Goal: Task Accomplishment & Management: Use online tool/utility

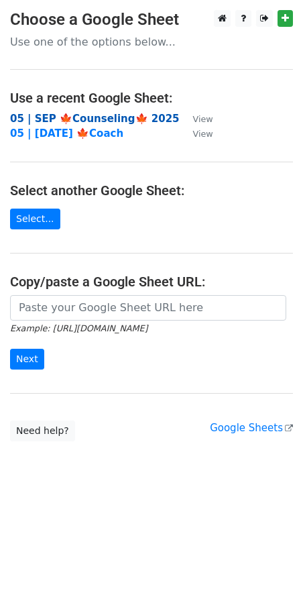
click at [80, 115] on strong "05 | SEP 🍁Counseling🍁 2025" at bounding box center [95, 119] width 170 height 12
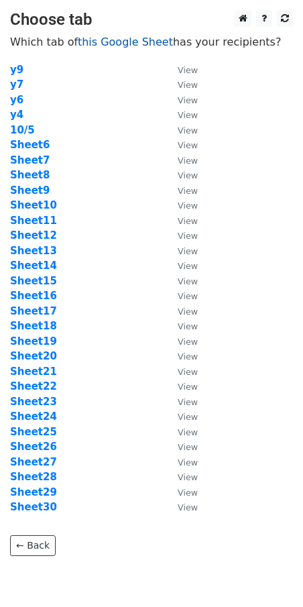
click at [97, 42] on link "this Google Sheet" at bounding box center [125, 42] width 95 height 13
click at [35, 186] on strong "Sheet9" at bounding box center [30, 190] width 40 height 12
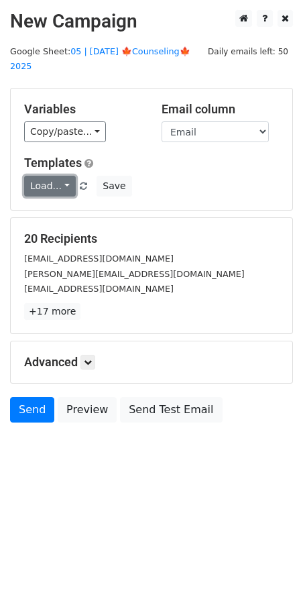
click at [55, 176] on link "Load..." at bounding box center [50, 186] width 52 height 21
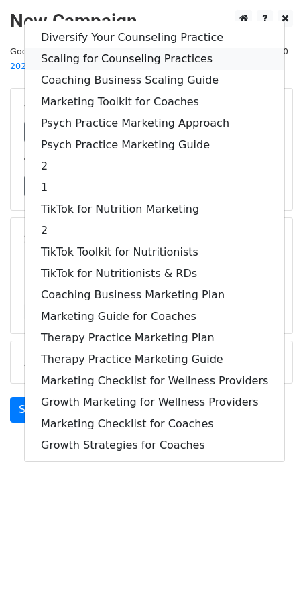
click at [119, 48] on link "Scaling for Counseling Practices" at bounding box center [155, 58] width 260 height 21
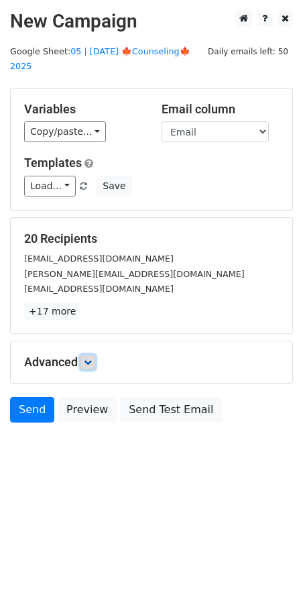
click at [92, 358] on icon at bounding box center [88, 362] width 8 height 8
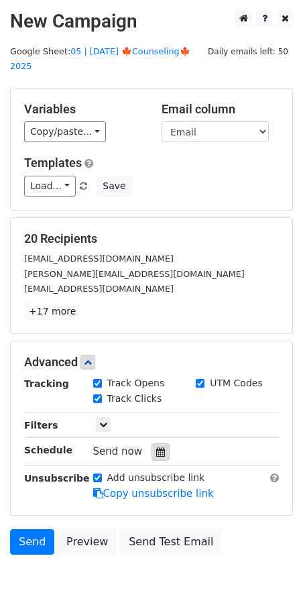
click at [156, 447] on icon at bounding box center [160, 451] width 9 height 9
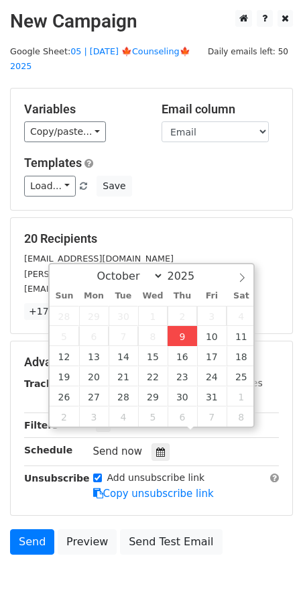
type input "2025-10-09 13:26"
type input "01"
type input "26"
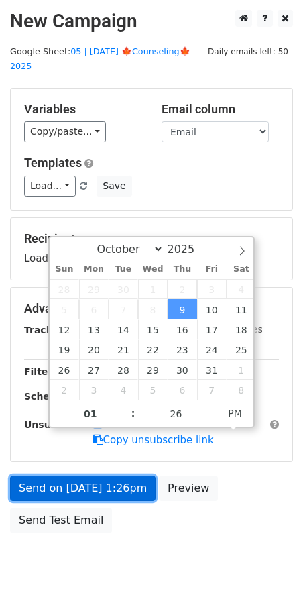
click at [113, 476] on link "Send on Oct 9 at 1:26pm" at bounding box center [83, 488] width 146 height 25
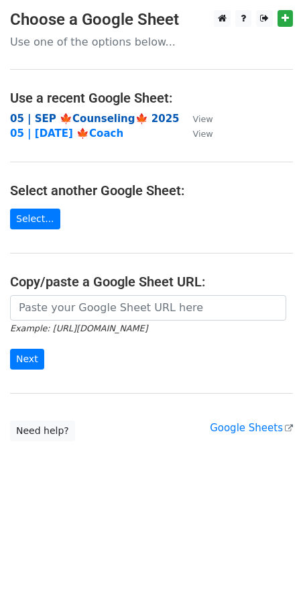
click at [103, 119] on strong "05 | SEP 🍁Counseling🍁 2025" at bounding box center [95, 119] width 170 height 12
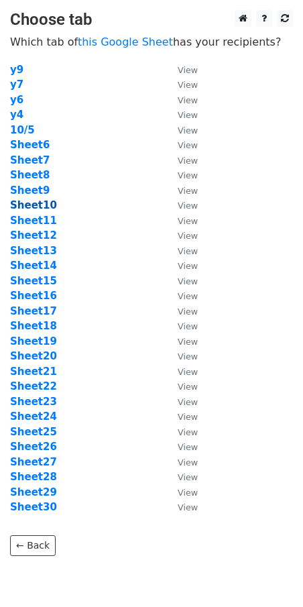
click at [29, 207] on strong "Sheet10" at bounding box center [33, 205] width 47 height 12
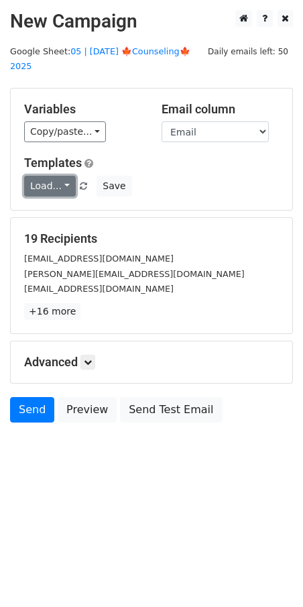
click at [56, 180] on link "Load..." at bounding box center [50, 186] width 52 height 21
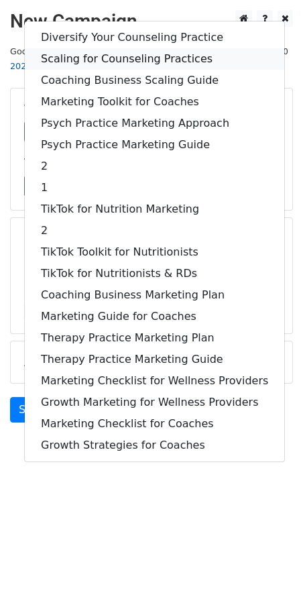
click at [97, 48] on link "Scaling for Counseling Practices" at bounding box center [155, 58] width 260 height 21
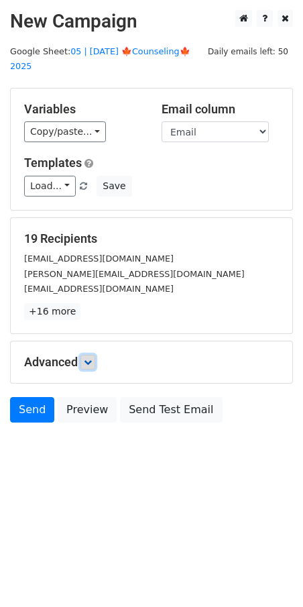
click at [93, 355] on link at bounding box center [87, 362] width 15 height 15
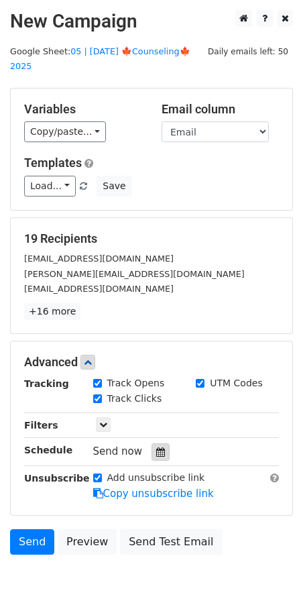
click at [157, 447] on icon at bounding box center [160, 451] width 9 height 9
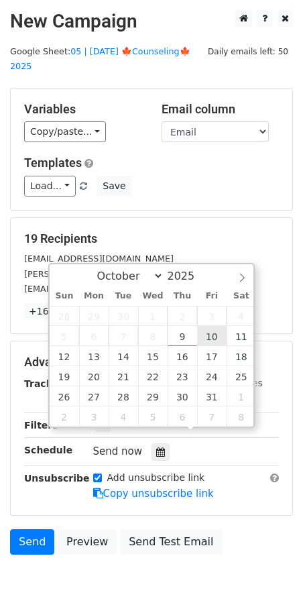
type input "2025-10-10 12:00"
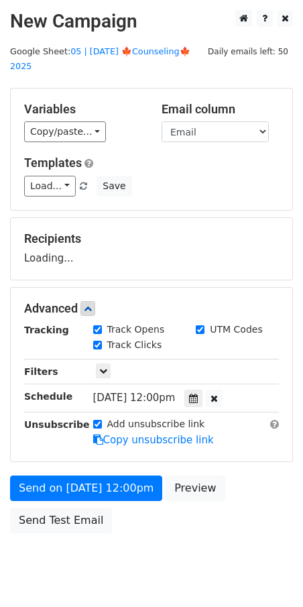
click at [107, 445] on div "Advanced Tracking Track Opens UTM Codes Track Clicks Filters Only include sprea…" at bounding box center [151, 374] width 283 height 175
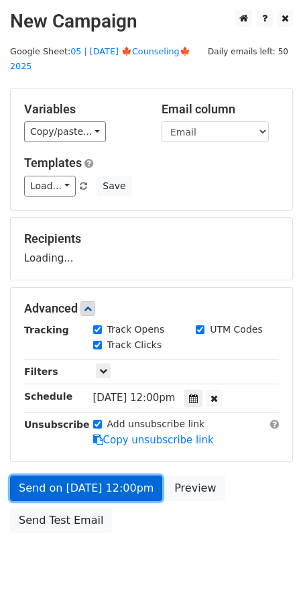
click at [103, 480] on form "Variables Copy/paste... {{Name}} {{Email}} Email column Name Email Templates Lo…" at bounding box center [151, 314] width 283 height 452
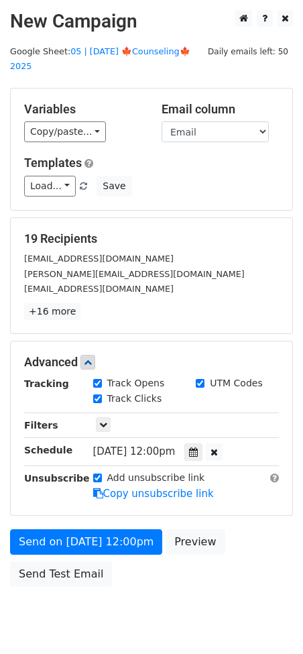
click at [100, 504] on form "Variables Copy/paste... {{Name}} {{Email}} Email column Name Email Templates Lo…" at bounding box center [151, 341] width 283 height 506
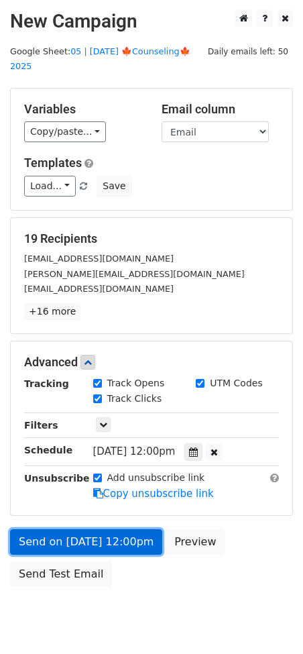
click at [97, 529] on link "Send on Oct 10 at 12:00pm" at bounding box center [86, 541] width 152 height 25
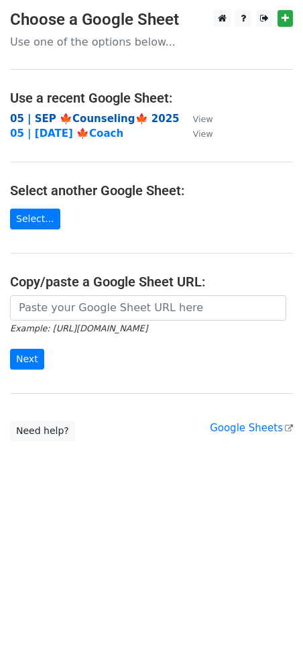
click at [103, 115] on strong "05 | SEP 🍁Counseling🍁 2025" at bounding box center [95, 119] width 170 height 12
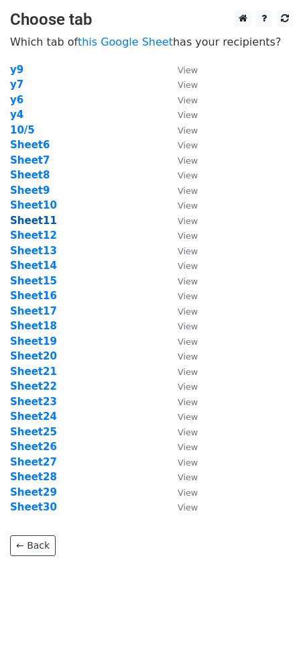
click at [42, 222] on strong "Sheet11" at bounding box center [33, 221] width 47 height 12
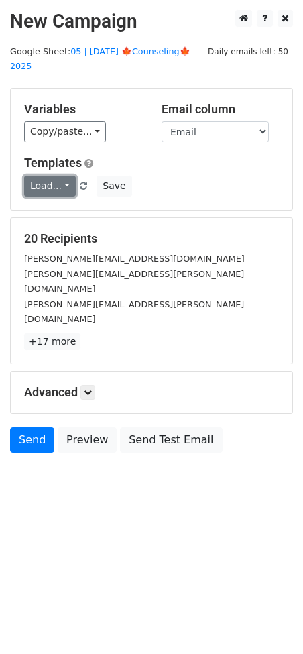
click at [50, 176] on link "Load..." at bounding box center [50, 186] width 52 height 21
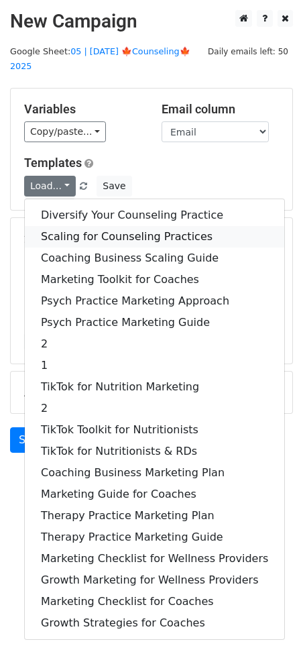
click at [87, 226] on link "Scaling for Counseling Practices" at bounding box center [155, 236] width 260 height 21
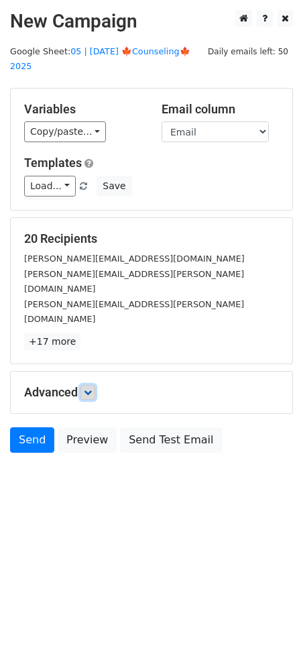
click at [89, 388] on icon at bounding box center [88, 392] width 8 height 8
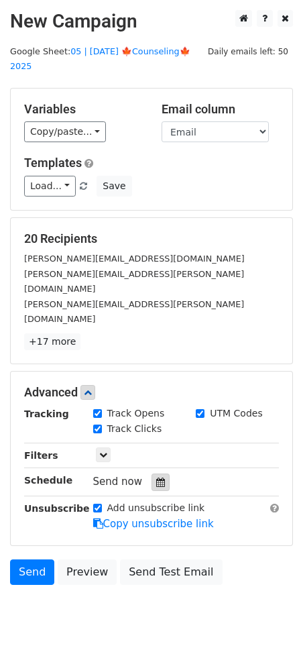
click at [156, 478] on icon at bounding box center [160, 482] width 9 height 9
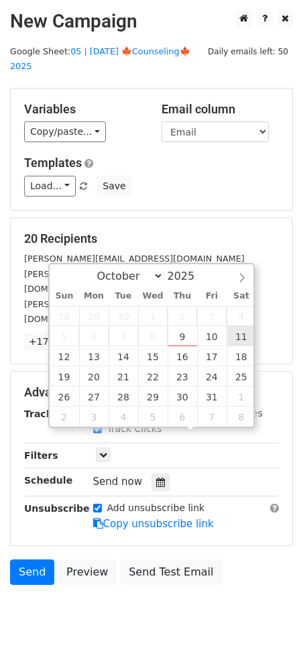
type input "2025-10-11 12:00"
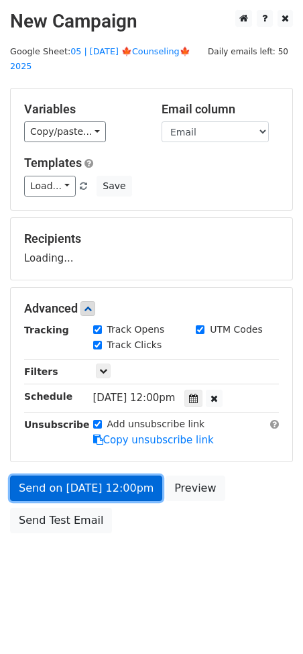
click at [131, 476] on link "Send on Oct 11 at 12:00pm" at bounding box center [86, 488] width 152 height 25
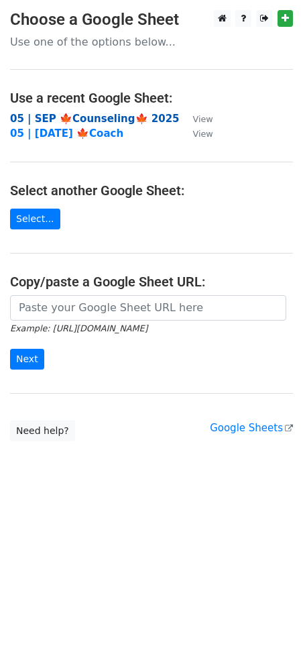
click at [112, 119] on strong "05 | SEP 🍁Counseling🍁 2025" at bounding box center [95, 119] width 170 height 12
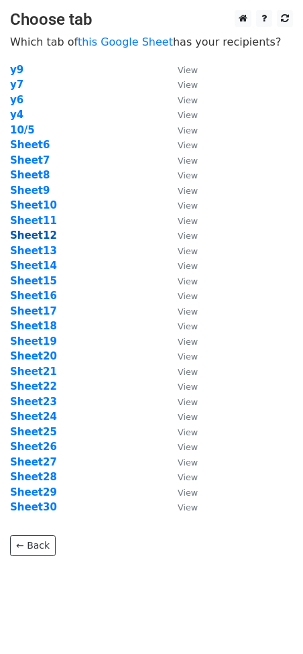
click at [40, 237] on strong "Sheet12" at bounding box center [33, 235] width 47 height 12
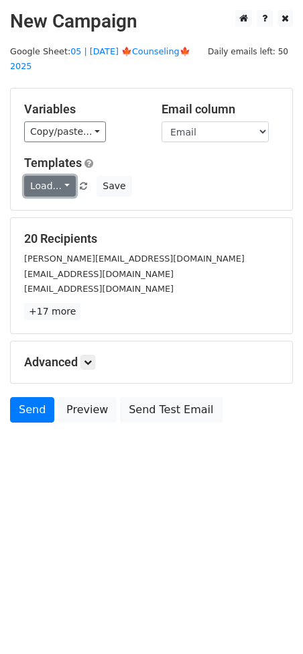
click at [48, 176] on link "Load..." at bounding box center [50, 186] width 52 height 21
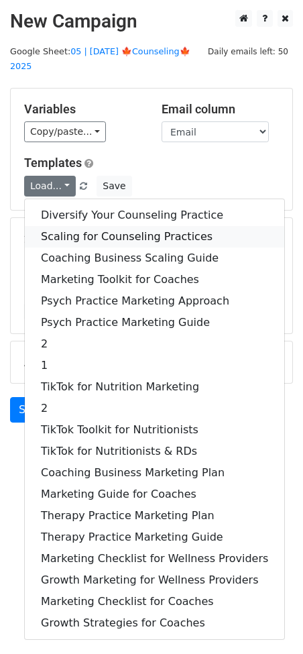
click at [95, 226] on link "Scaling for Counseling Practices" at bounding box center [155, 236] width 260 height 21
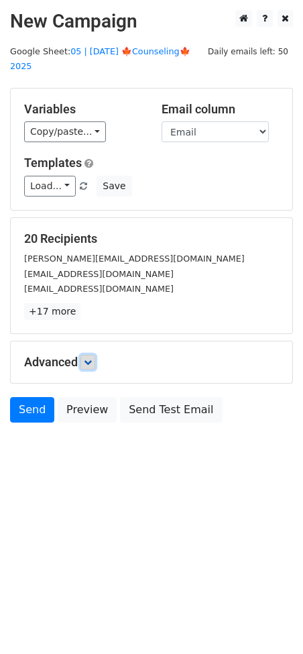
click at [95, 355] on link at bounding box center [87, 362] width 15 height 15
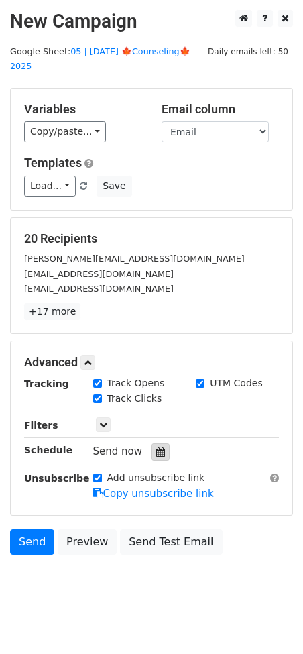
click at [158, 447] on icon at bounding box center [160, 451] width 9 height 9
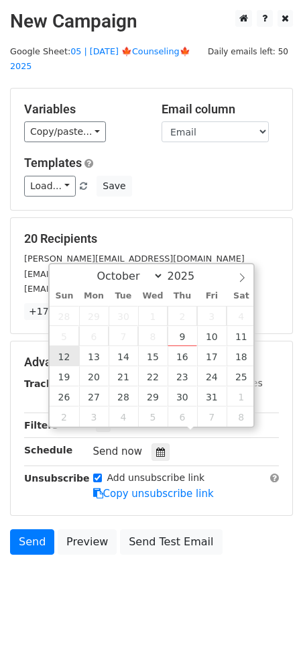
type input "2025-10-12 12:00"
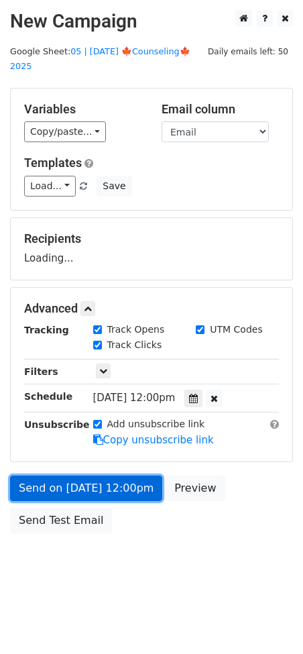
click at [77, 476] on link "Send on Oct 12 at 12:00pm" at bounding box center [86, 488] width 152 height 25
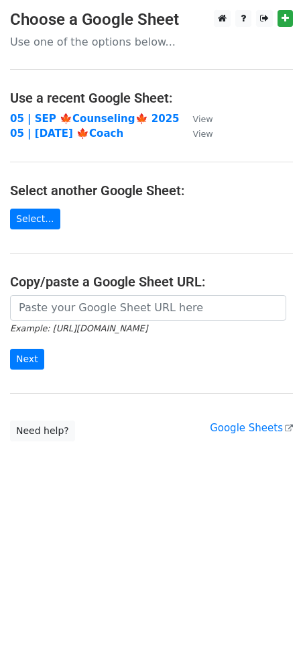
click at [89, 109] on main "Choose a Google Sheet Use one of the options below... Use a recent Google Sheet…" at bounding box center [151, 225] width 303 height 431
click at [89, 117] on strong "05 | SEP 🍁Counseling🍁 2025" at bounding box center [95, 119] width 170 height 12
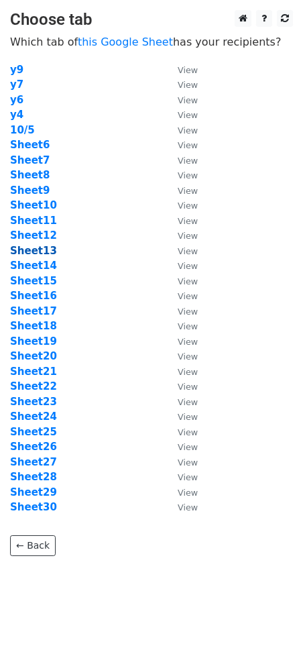
click at [42, 254] on strong "Sheet13" at bounding box center [33, 251] width 47 height 12
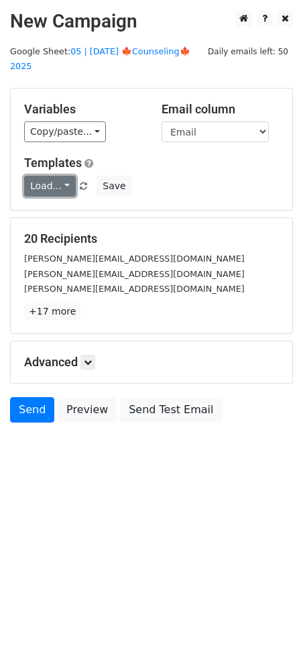
click at [59, 176] on link "Load..." at bounding box center [50, 186] width 52 height 21
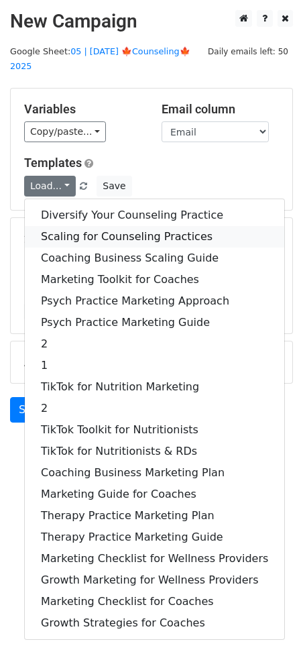
click at [82, 226] on link "Scaling for Counseling Practices" at bounding box center [155, 236] width 260 height 21
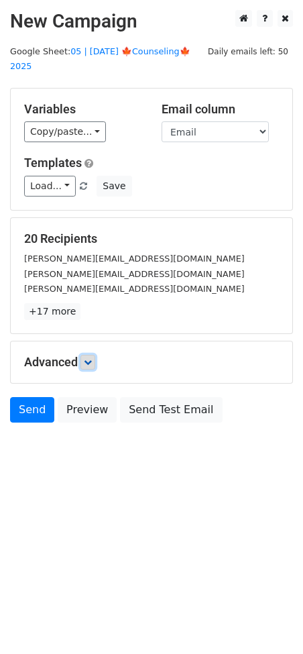
click at [92, 358] on icon at bounding box center [88, 362] width 8 height 8
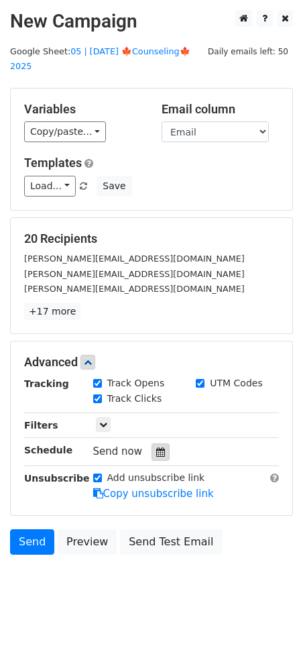
click at [152, 443] on div at bounding box center [161, 451] width 18 height 17
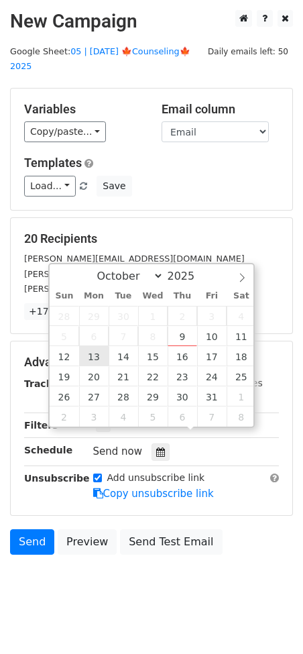
type input "2025-10-13 12:00"
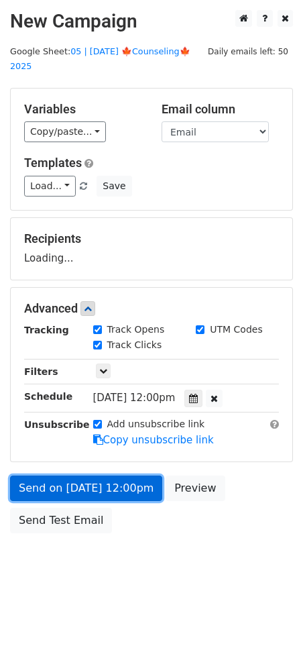
click at [96, 476] on link "Send on Oct 13 at 12:00pm" at bounding box center [86, 488] width 152 height 25
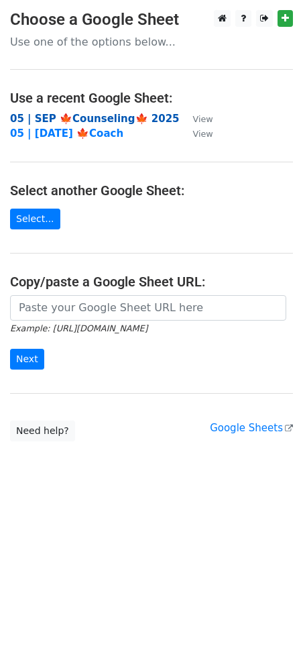
click at [105, 118] on strong "05 | SEP 🍁Counseling🍁 2025" at bounding box center [95, 119] width 170 height 12
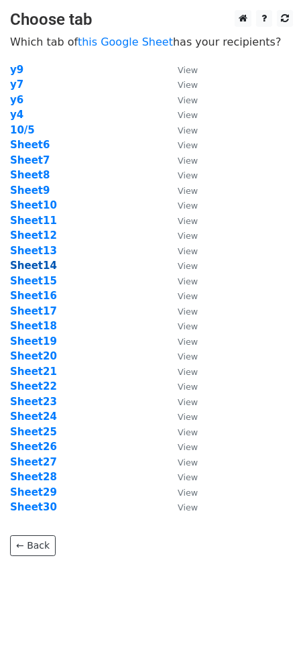
click at [32, 266] on strong "Sheet14" at bounding box center [33, 266] width 47 height 12
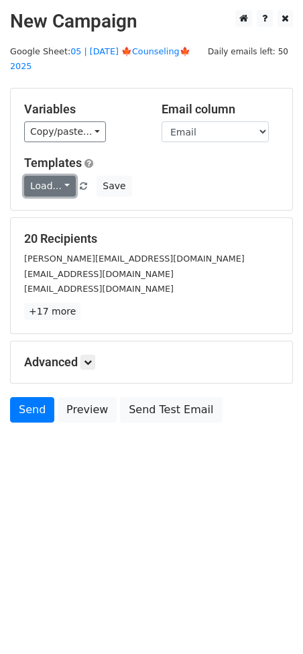
click at [27, 176] on link "Load..." at bounding box center [50, 186] width 52 height 21
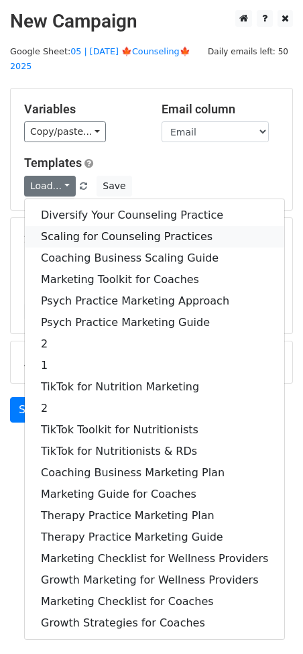
click at [111, 226] on link "Scaling for Counseling Practices" at bounding box center [155, 236] width 260 height 21
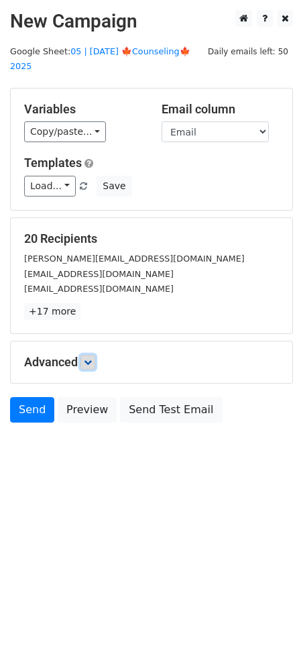
click at [94, 355] on link at bounding box center [87, 362] width 15 height 15
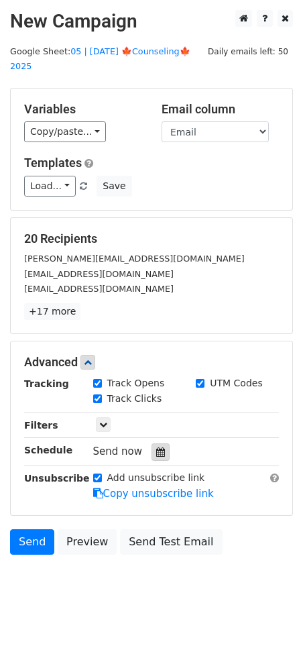
click at [156, 447] on icon at bounding box center [160, 451] width 9 height 9
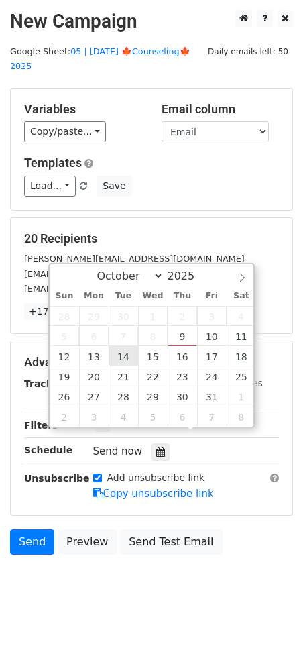
type input "[DATE] 12:00"
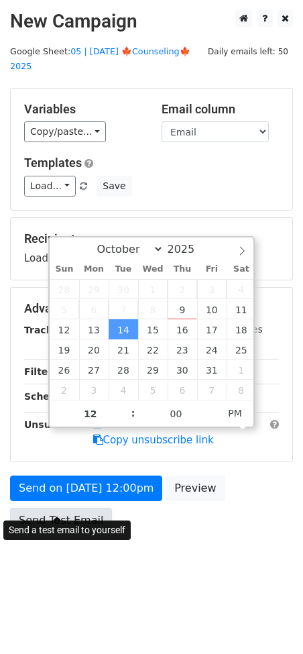
click at [101, 508] on link "Send Test Email" at bounding box center [61, 520] width 102 height 25
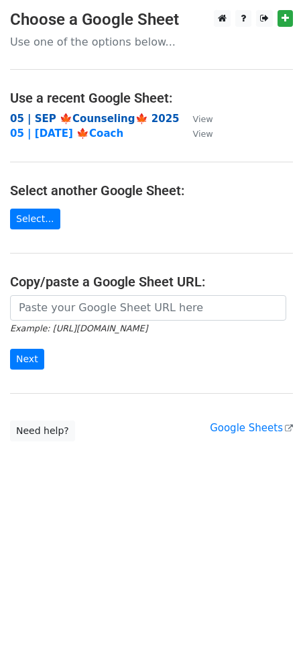
click at [89, 120] on strong "05 | SEP 🍁Counseling🍁 2025" at bounding box center [95, 119] width 170 height 12
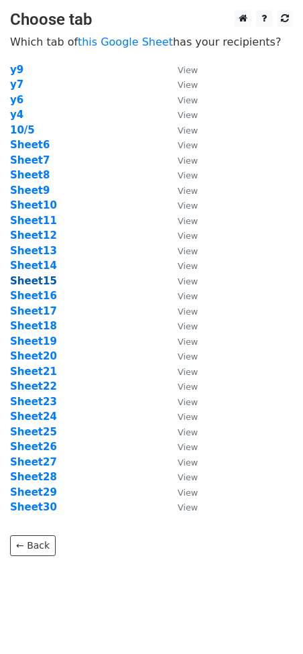
click at [44, 281] on strong "Sheet15" at bounding box center [33, 281] width 47 height 12
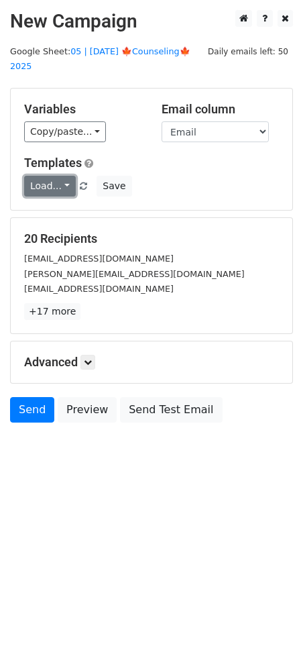
click at [49, 176] on link "Load..." at bounding box center [50, 186] width 52 height 21
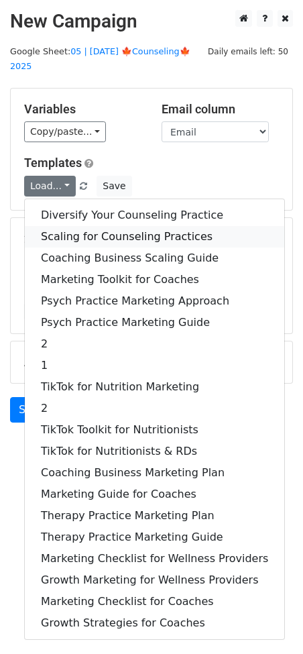
click at [111, 226] on link "Scaling for Counseling Practices" at bounding box center [155, 236] width 260 height 21
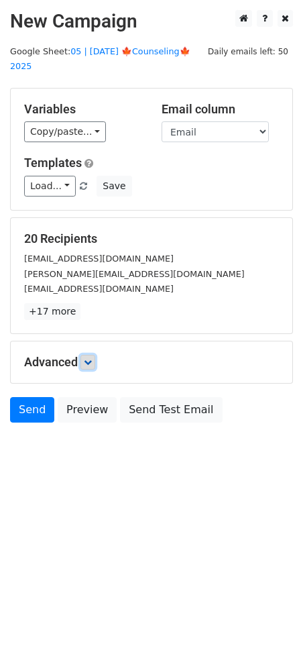
click at [95, 355] on link at bounding box center [87, 362] width 15 height 15
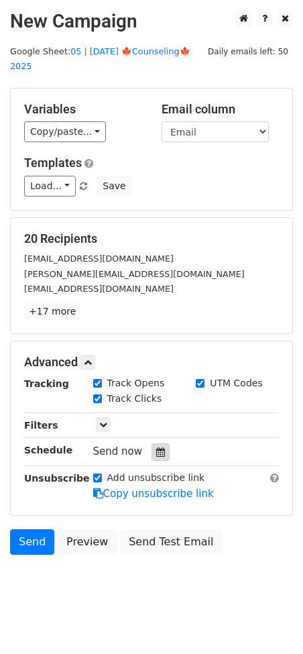
click at [159, 443] on div at bounding box center [161, 451] width 18 height 17
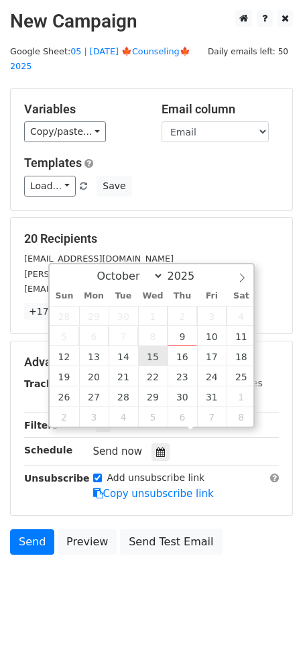
type input "2025-10-15 12:00"
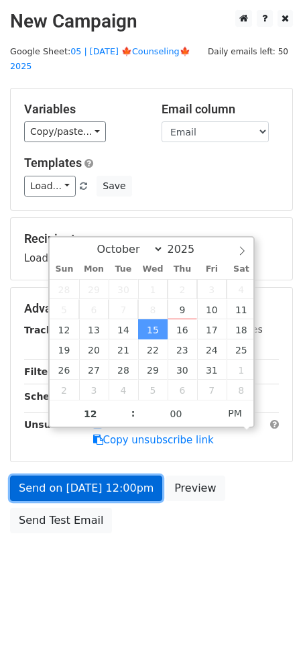
click at [130, 476] on link "Send on Oct 15 at 12:00pm" at bounding box center [86, 488] width 152 height 25
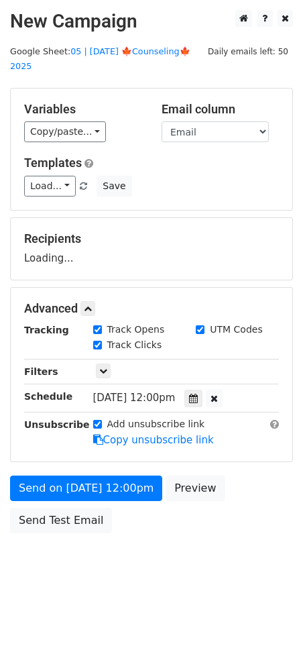
click at [117, 486] on div "Send on Oct 15 at 12:00pm Preview Send Test Email" at bounding box center [151, 508] width 303 height 64
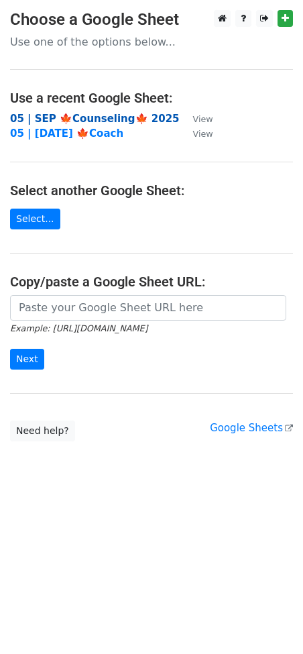
click at [113, 119] on strong "05 | SEP 🍁Counseling🍁 2025" at bounding box center [95, 119] width 170 height 12
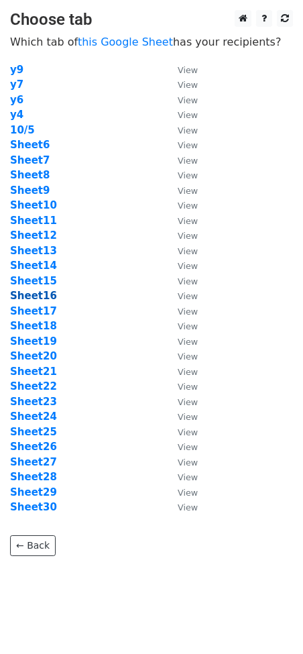
click at [38, 291] on strong "Sheet16" at bounding box center [33, 296] width 47 height 12
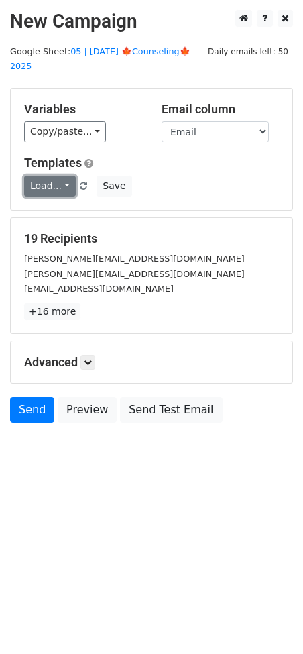
click at [56, 176] on link "Load..." at bounding box center [50, 186] width 52 height 21
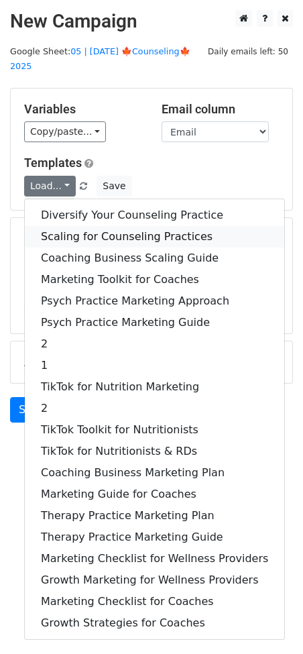
click at [78, 226] on link "Scaling for Counseling Practices" at bounding box center [155, 236] width 260 height 21
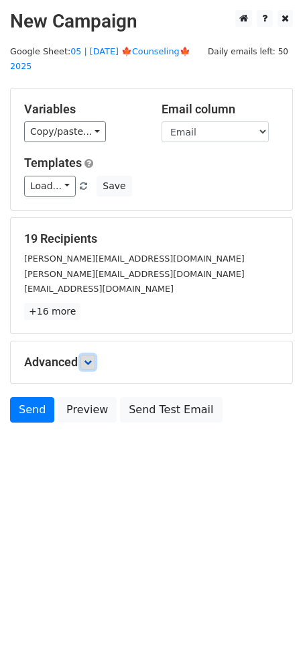
click at [91, 358] on icon at bounding box center [88, 362] width 8 height 8
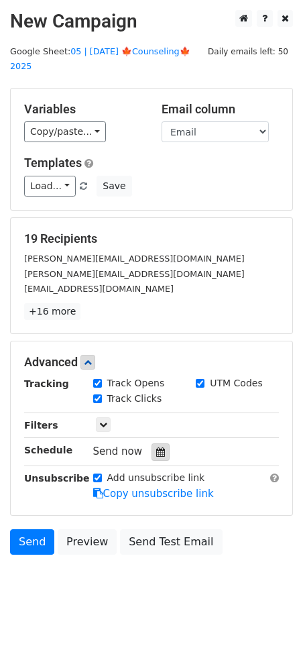
click at [156, 447] on icon at bounding box center [160, 451] width 9 height 9
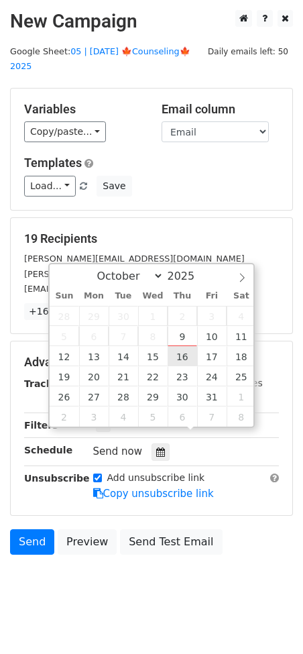
type input "2025-10-16 12:00"
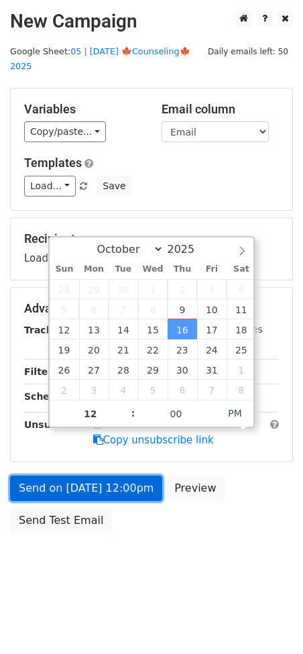
click at [107, 476] on link "Send on Oct 16 at 12:00pm" at bounding box center [86, 488] width 152 height 25
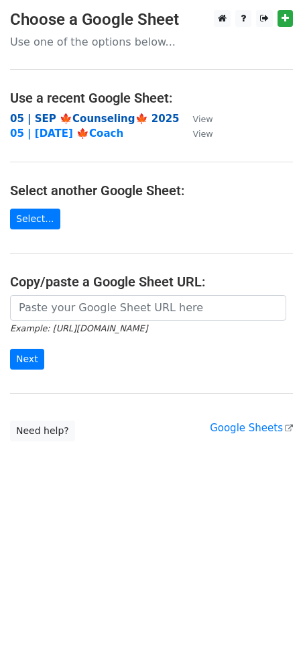
click at [111, 116] on strong "05 | SEP 🍁Counseling🍁 2025" at bounding box center [95, 119] width 170 height 12
